Goal: Information Seeking & Learning: Learn about a topic

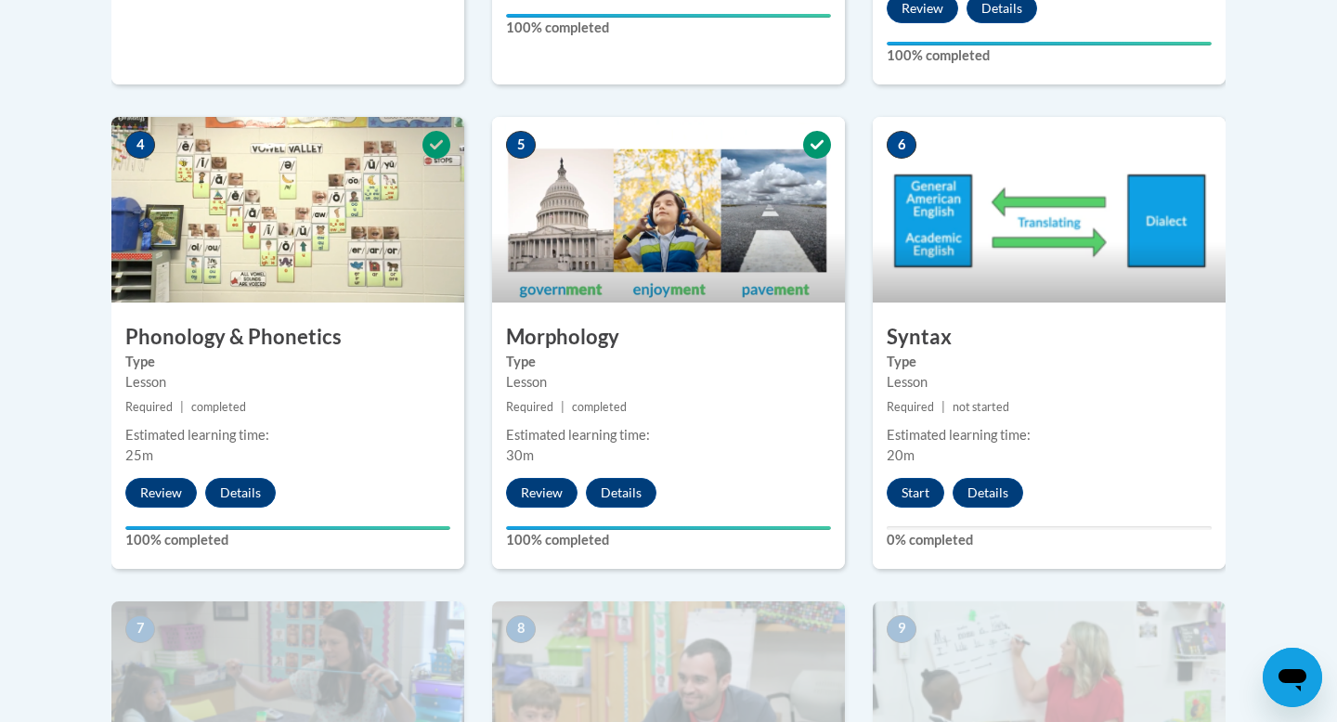
scroll to position [1042, 0]
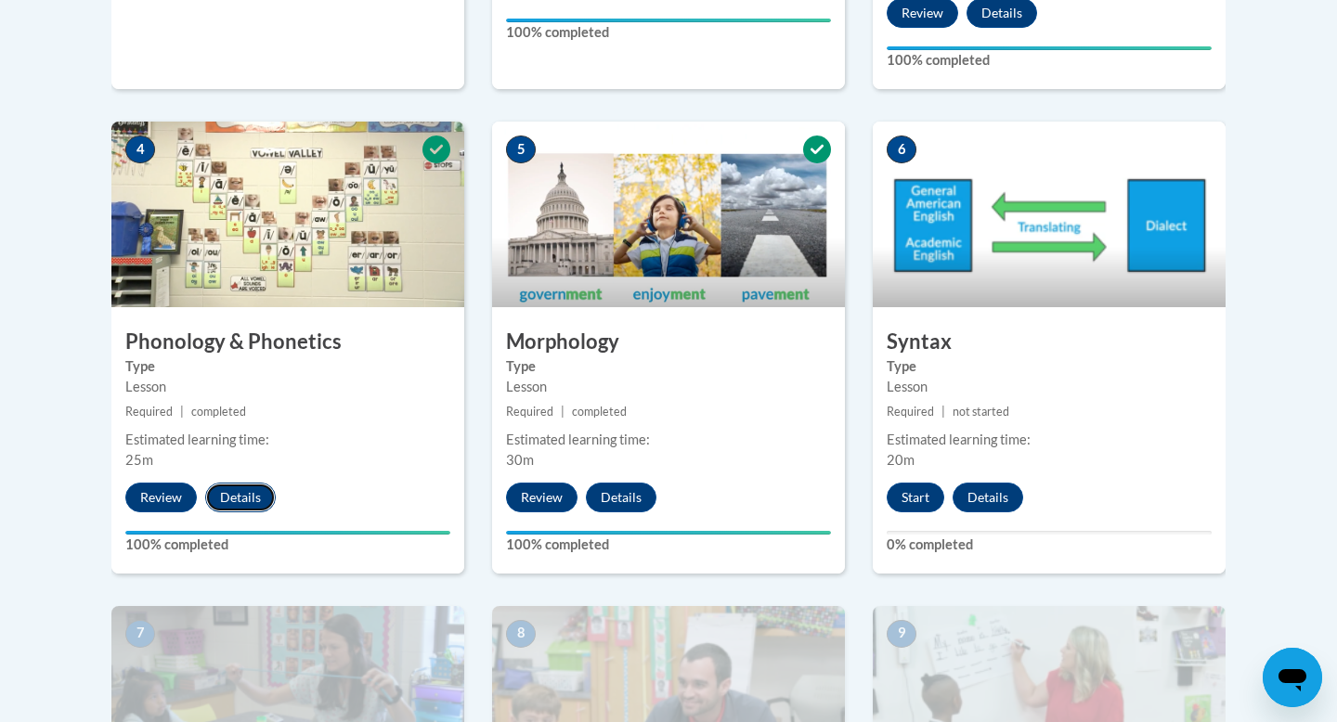
click at [232, 501] on button "Details" at bounding box center [240, 498] width 71 height 30
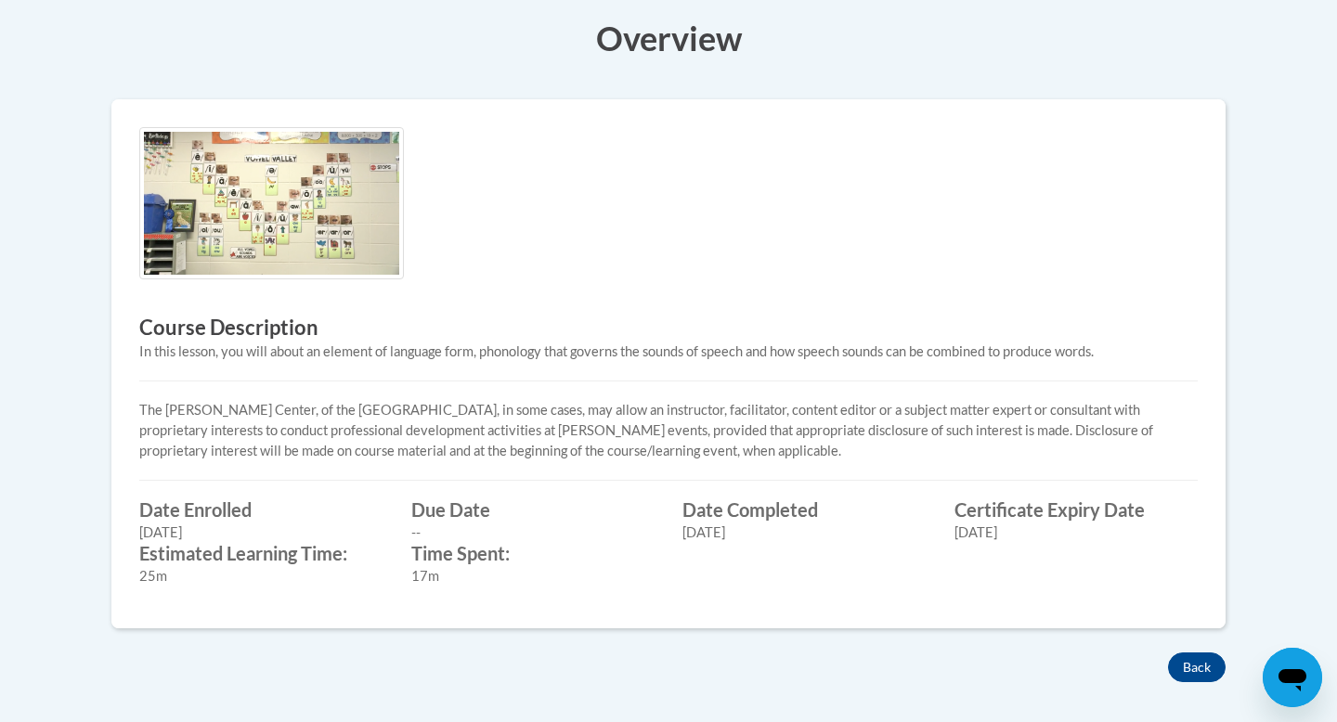
scroll to position [487, 0]
click at [1202, 671] on button "Back" at bounding box center [1197, 669] width 58 height 30
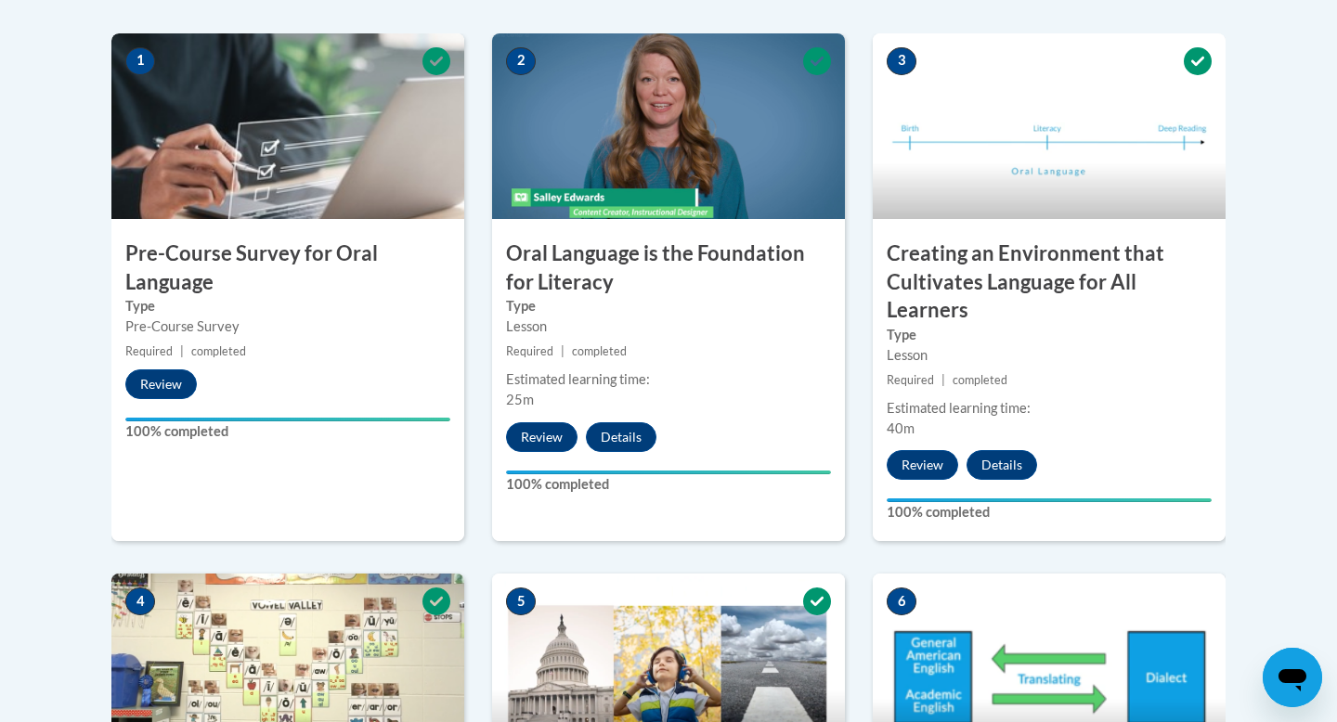
scroll to position [612, 0]
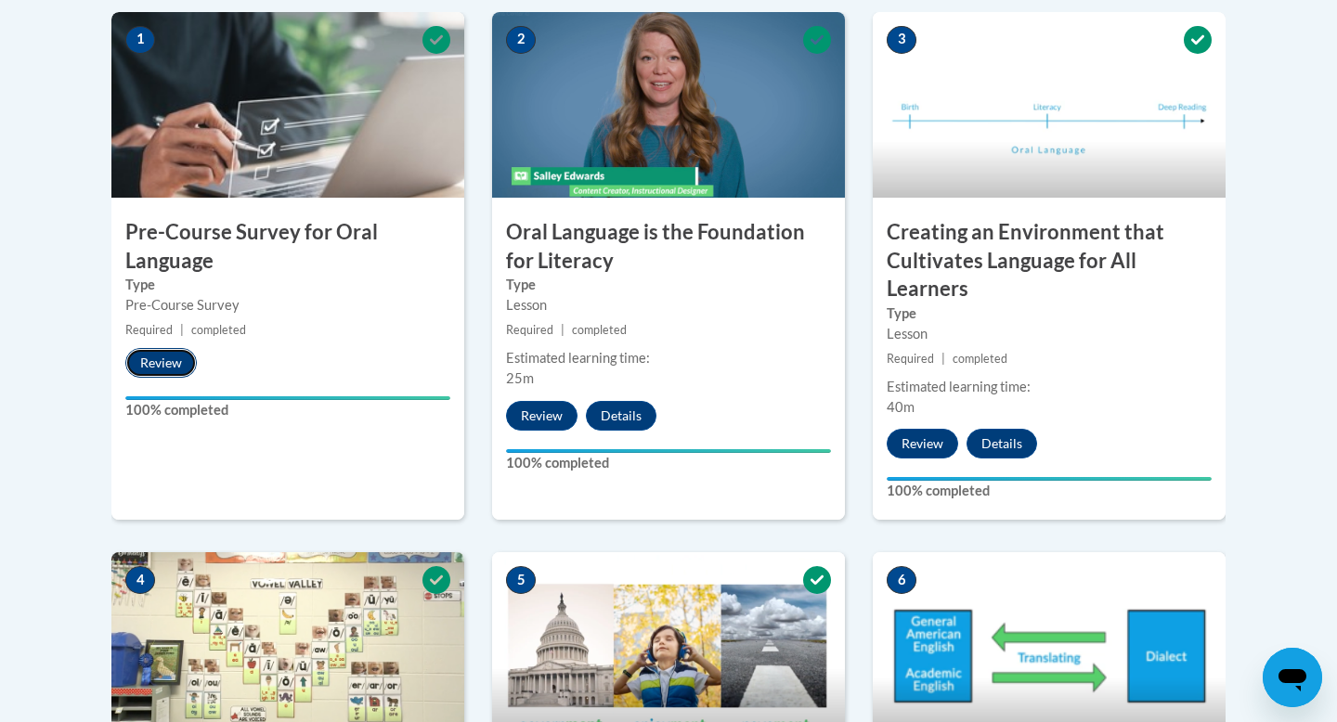
click at [160, 354] on button "Review" at bounding box center [160, 363] width 71 height 30
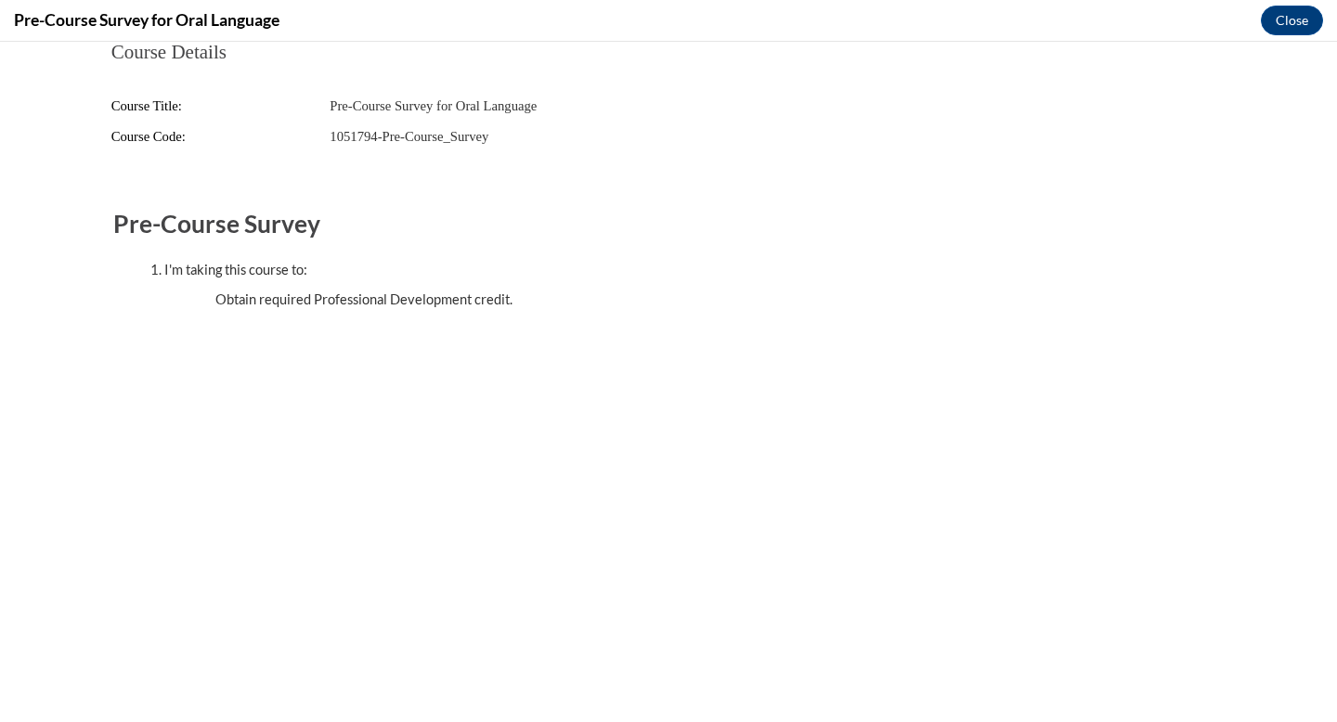
scroll to position [0, 0]
click at [1295, 25] on button "Close" at bounding box center [1292, 21] width 62 height 30
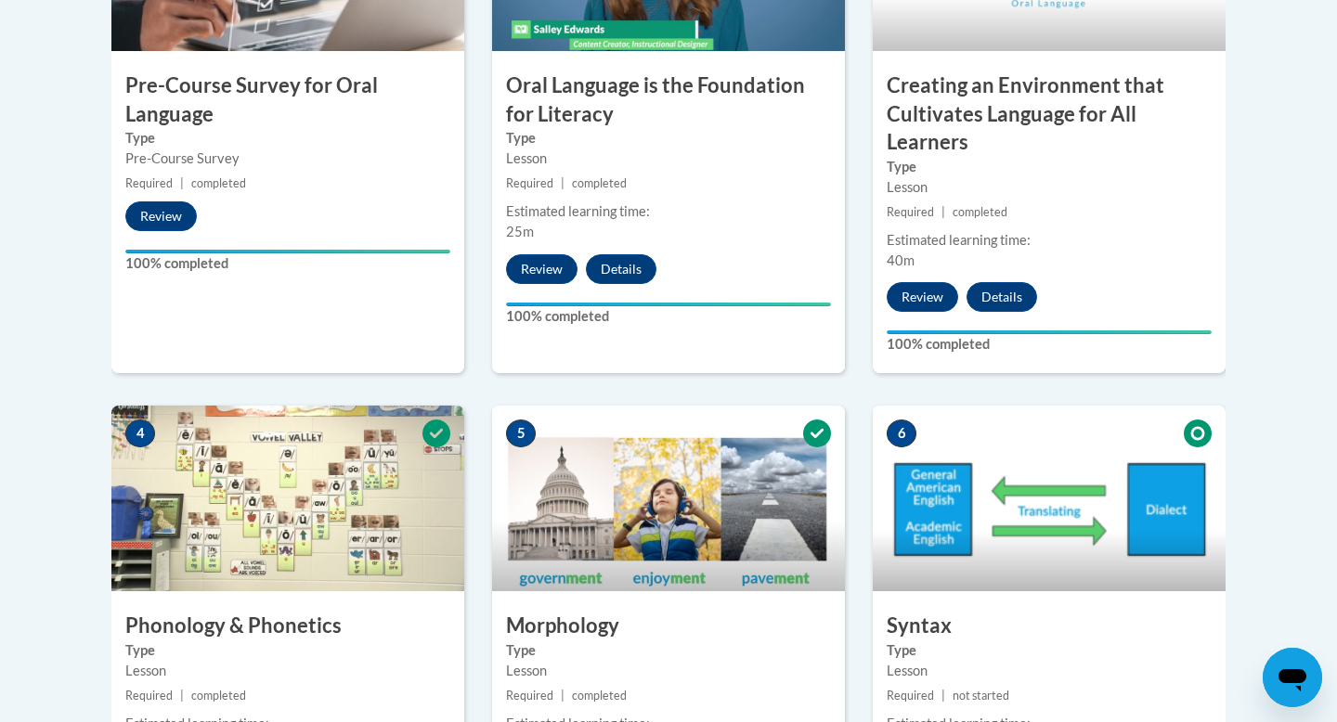
scroll to position [757, 0]
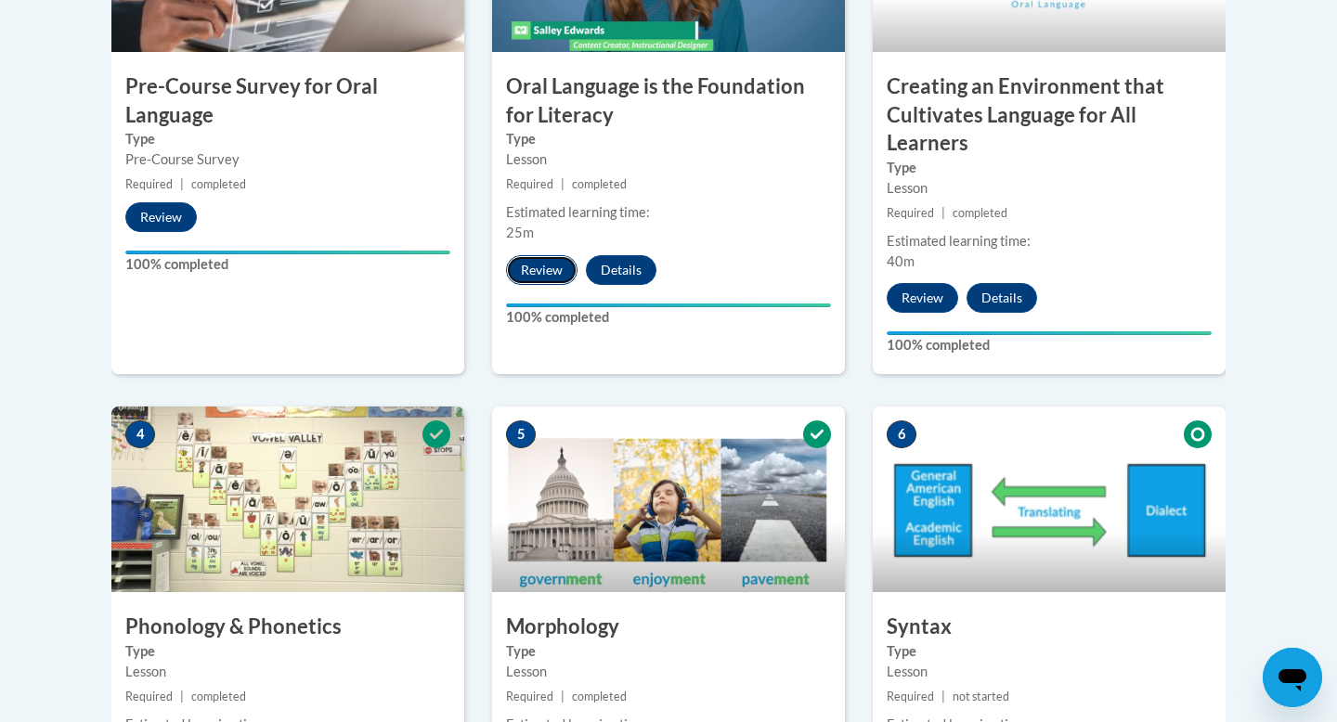
click at [540, 264] on button "Review" at bounding box center [541, 270] width 71 height 30
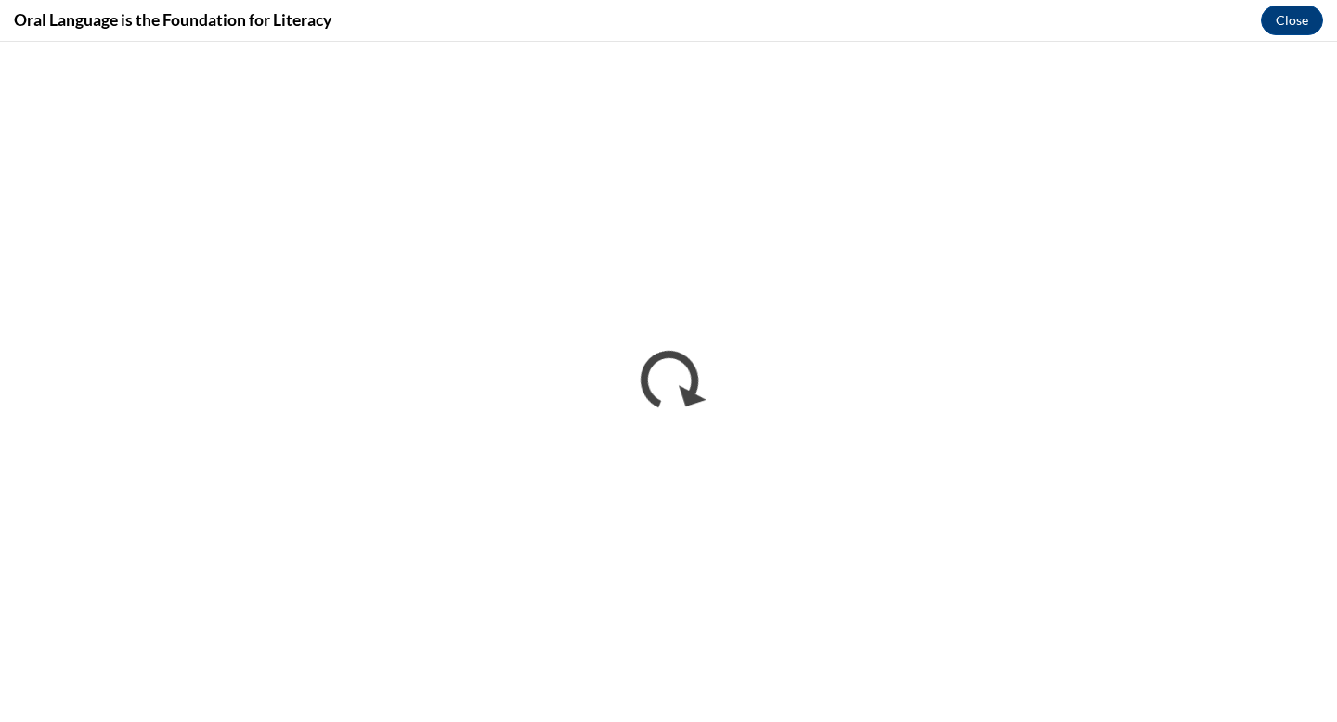
scroll to position [0, 0]
click at [1295, 19] on button "Close" at bounding box center [1292, 21] width 62 height 30
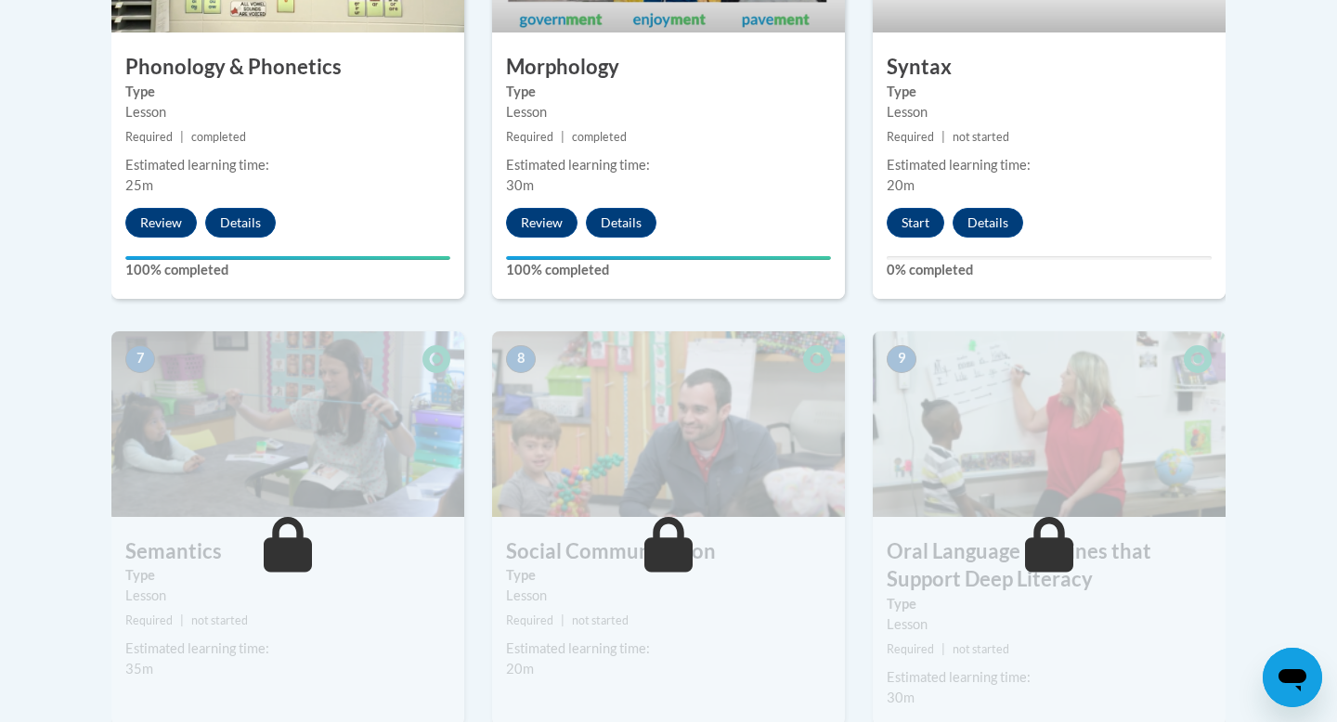
scroll to position [1356, 0]
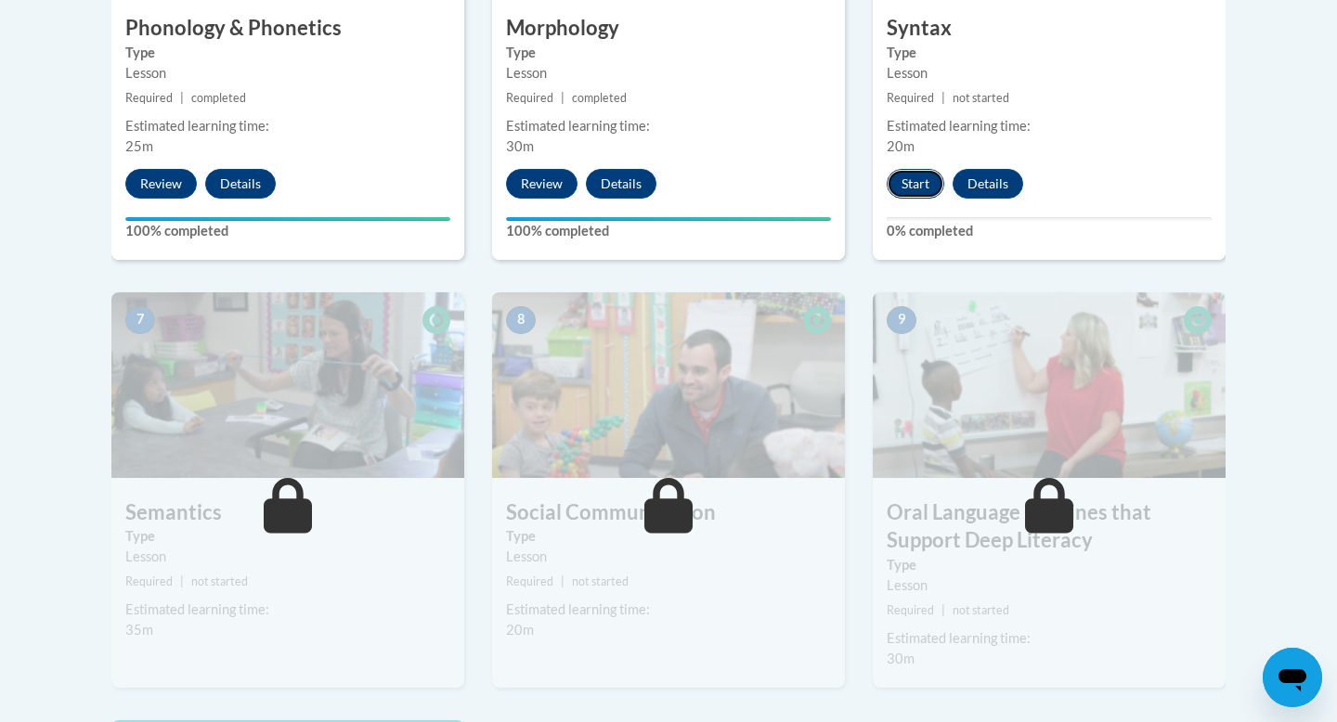
click at [916, 186] on button "Start" at bounding box center [915, 184] width 58 height 30
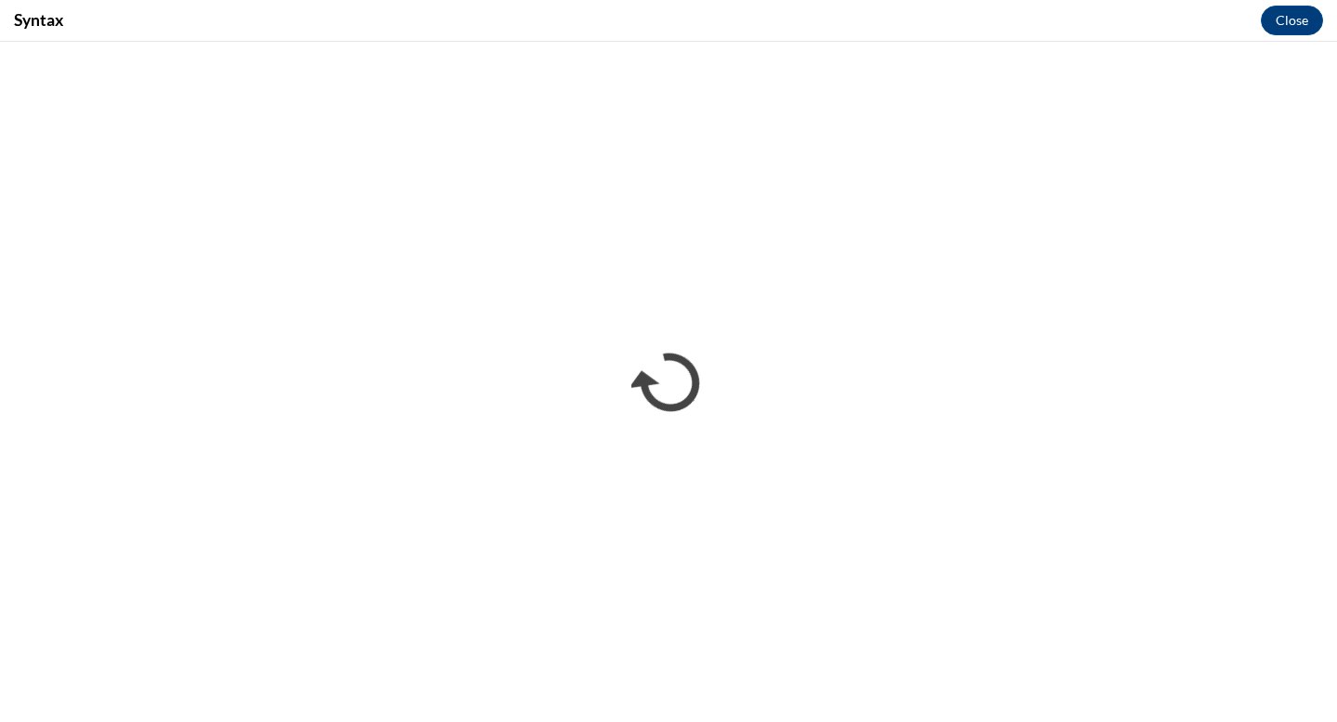
scroll to position [0, 0]
